Goal: Task Accomplishment & Management: Complete application form

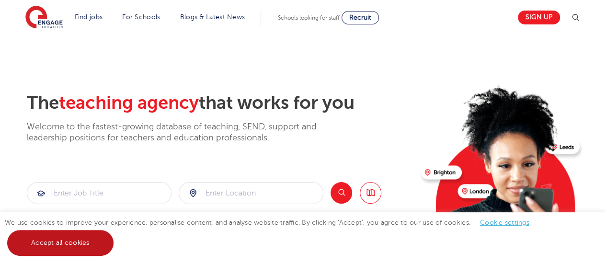
click at [56, 247] on link "Accept all cookies" at bounding box center [60, 243] width 106 height 26
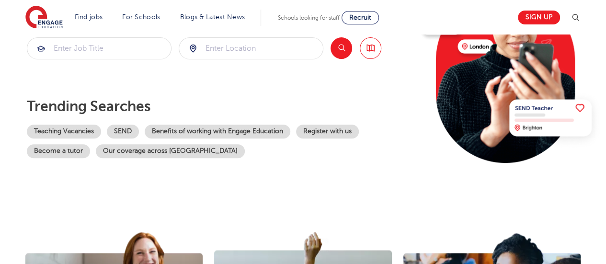
scroll to position [192, 0]
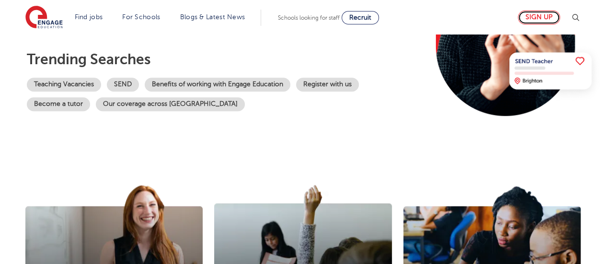
click at [549, 18] on link "Sign up" at bounding box center [539, 18] width 42 height 14
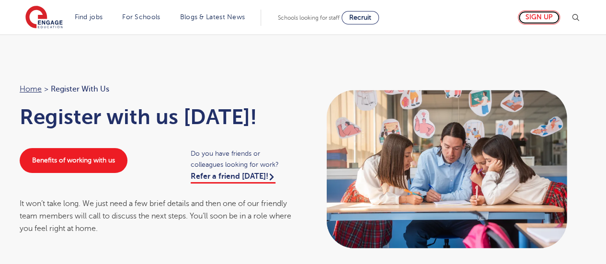
click at [559, 15] on link "Sign up" at bounding box center [539, 18] width 42 height 14
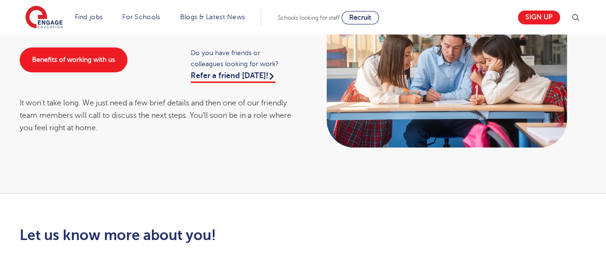
scroll to position [48, 0]
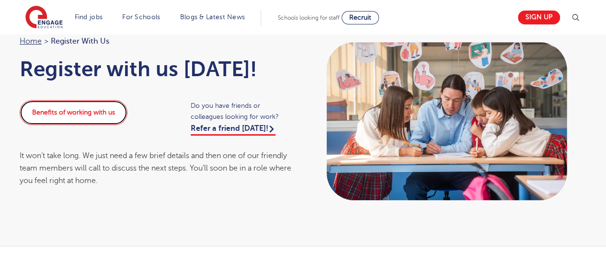
click at [90, 110] on link "Benefits of working with us" at bounding box center [74, 112] width 108 height 25
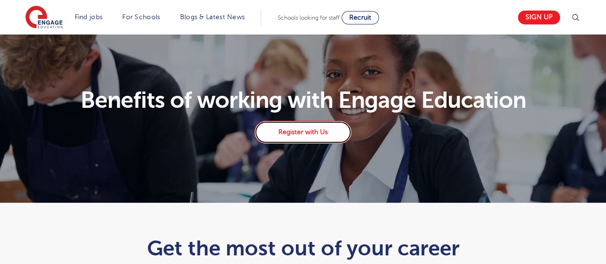
click at [312, 131] on link "Register with Us" at bounding box center [302, 132] width 97 height 23
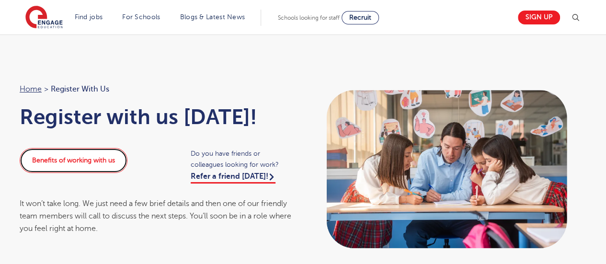
click at [111, 156] on link "Benefits of working with us" at bounding box center [74, 160] width 108 height 25
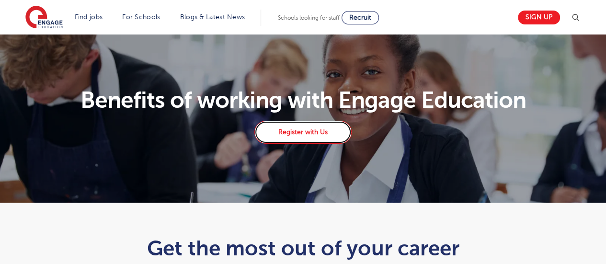
click at [330, 136] on link "Register with Us" at bounding box center [302, 132] width 97 height 23
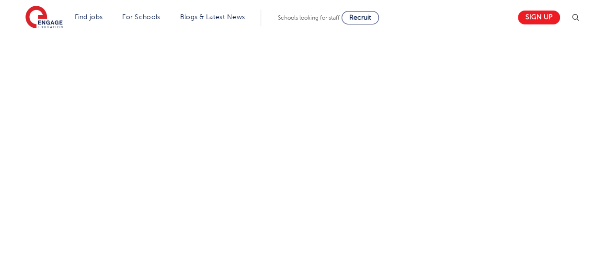
scroll to position [575, 0]
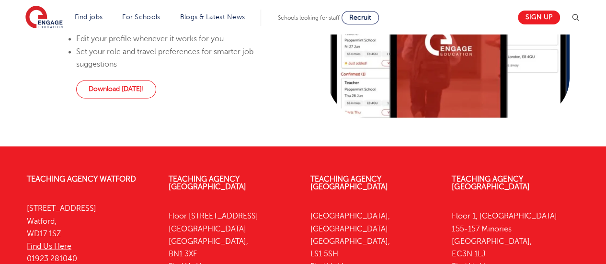
scroll to position [800, 0]
